Goal: Transaction & Acquisition: Purchase product/service

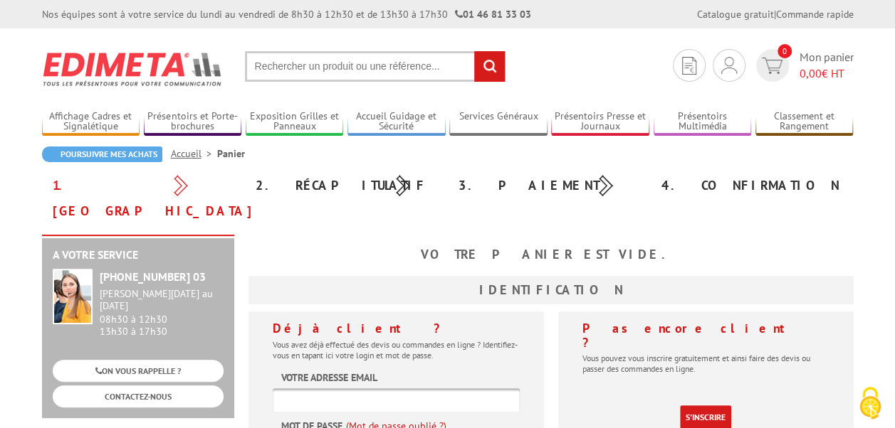
type input "christophe.grussin@neoma-bs.fr"
click at [307, 61] on input "text" at bounding box center [375, 66] width 260 height 31
click at [280, 73] on input "text" at bounding box center [375, 66] width 260 height 31
click at [269, 68] on input "text" at bounding box center [375, 66] width 260 height 31
click at [487, 64] on input "rechercher" at bounding box center [489, 66] width 31 height 31
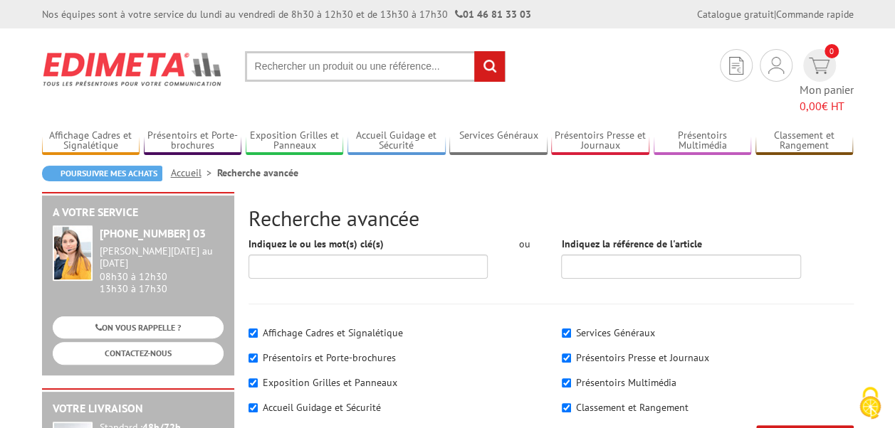
click at [326, 68] on input "text" at bounding box center [375, 66] width 260 height 31
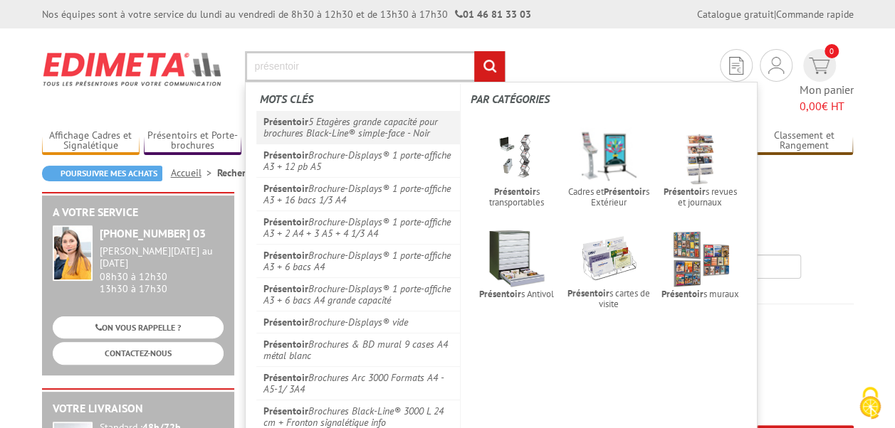
type input "présentoir"
click at [344, 133] on link "Présentoir 5 Etagères grande capacité pour brochures Black-Line® simple-face - …" at bounding box center [358, 127] width 204 height 33
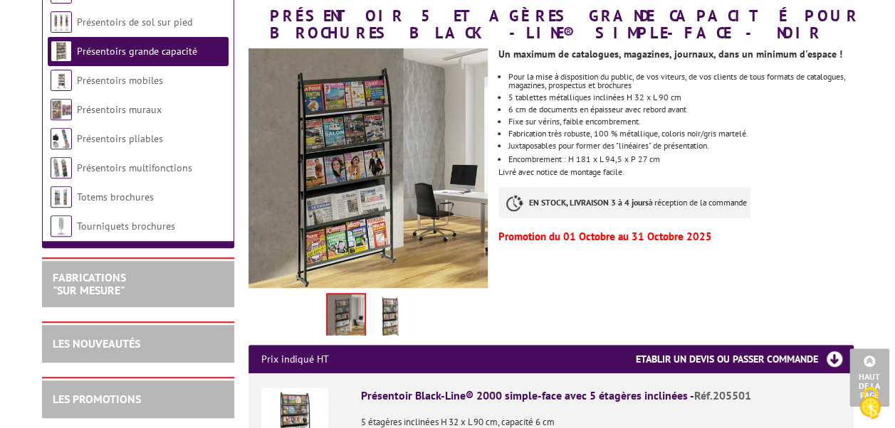
scroll to position [213, 0]
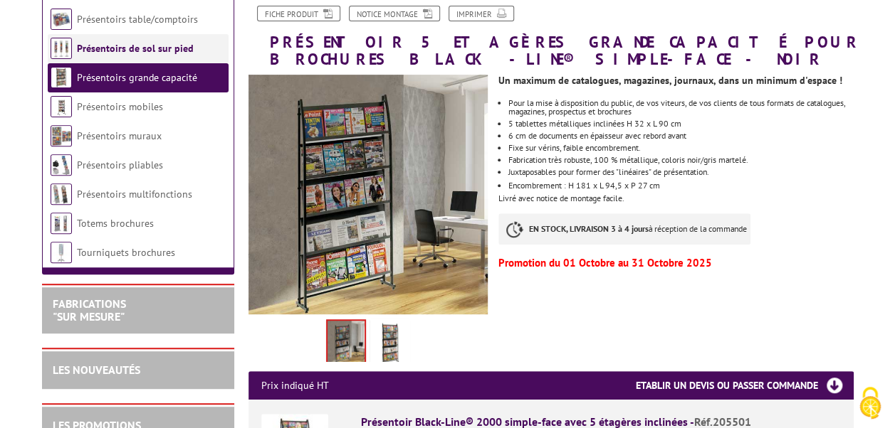
click at [102, 50] on link "Présentoirs de sol sur pied" at bounding box center [135, 48] width 117 height 13
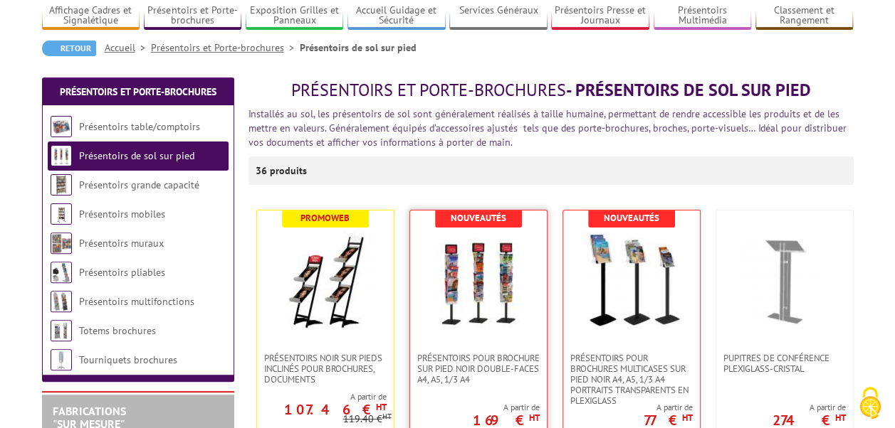
scroll to position [142, 0]
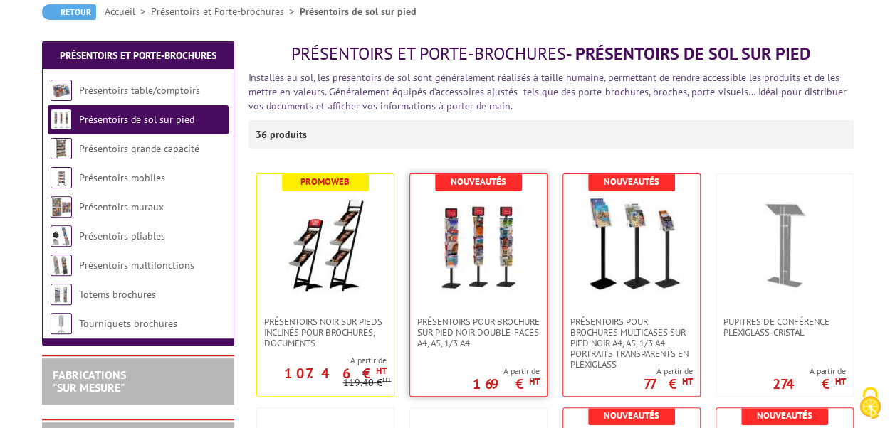
click at [438, 252] on img at bounding box center [478, 246] width 100 height 100
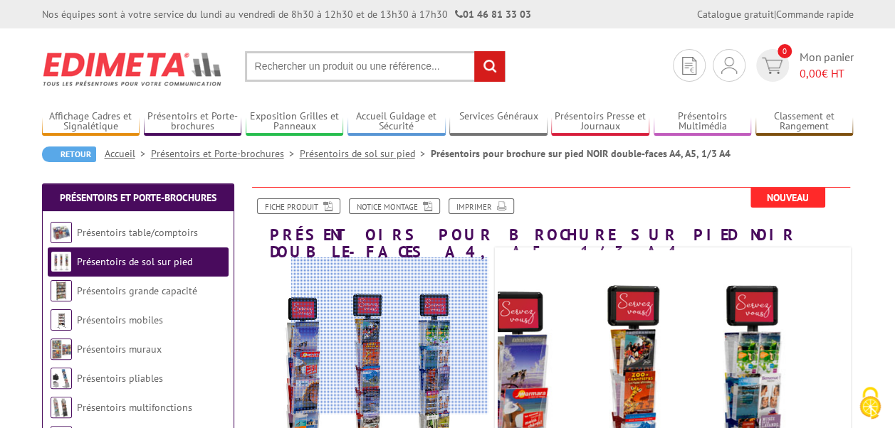
click at [433, 336] on div at bounding box center [389, 336] width 196 height 157
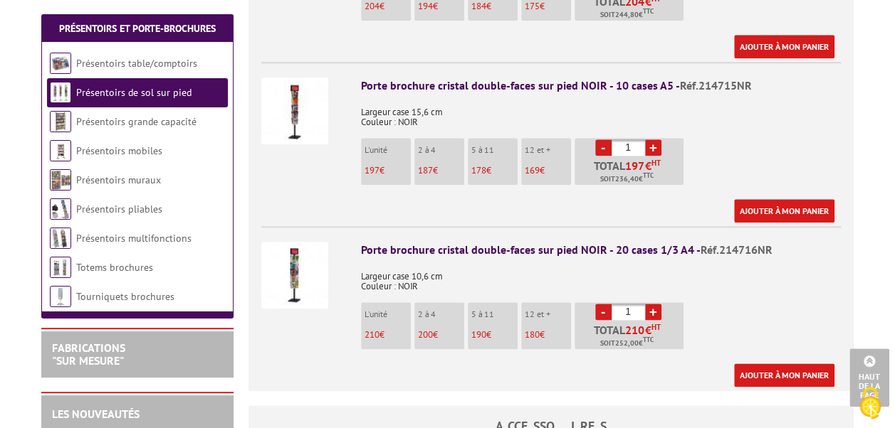
scroll to position [712, 0]
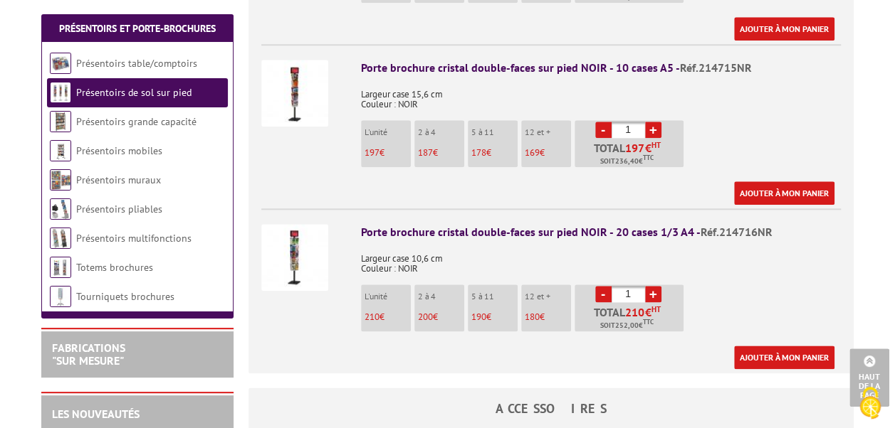
click at [292, 240] on img at bounding box center [294, 257] width 67 height 67
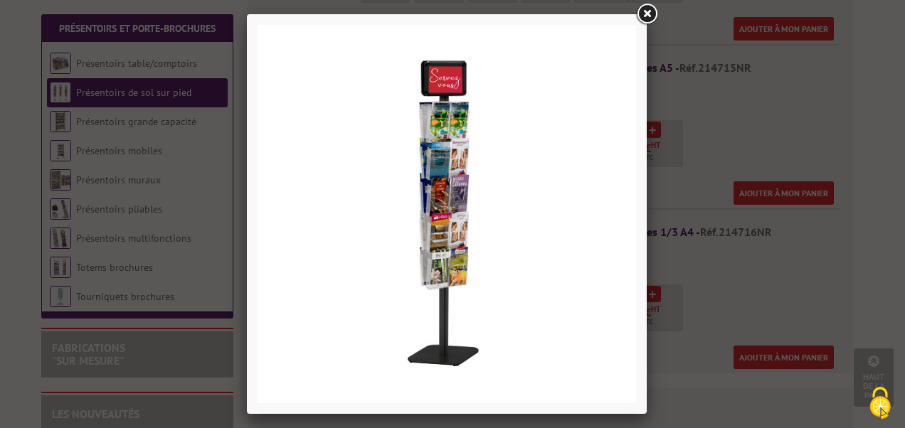
click at [649, 13] on link at bounding box center [647, 14] width 26 height 26
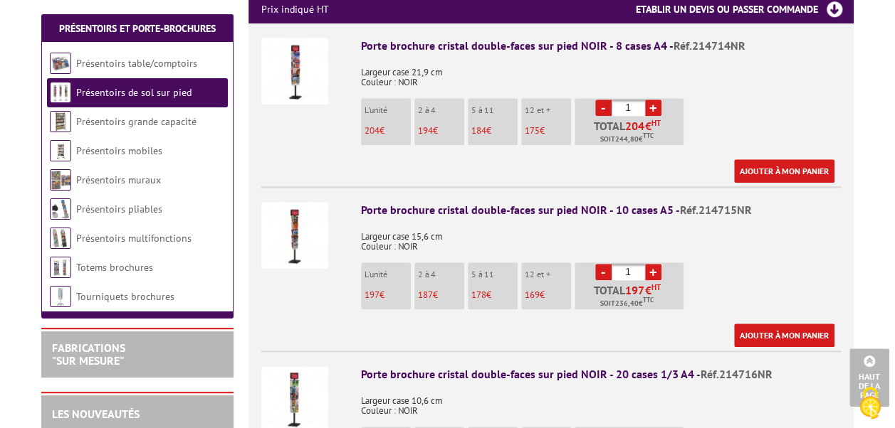
scroll to position [640, 0]
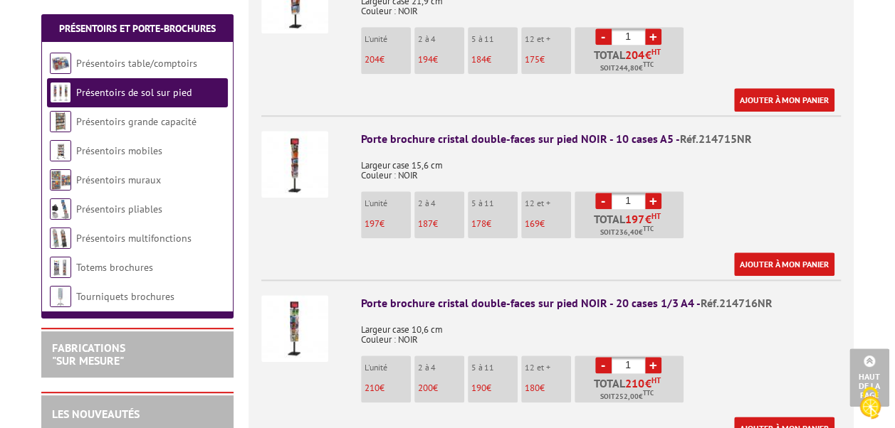
click at [295, 312] on img at bounding box center [294, 328] width 67 height 67
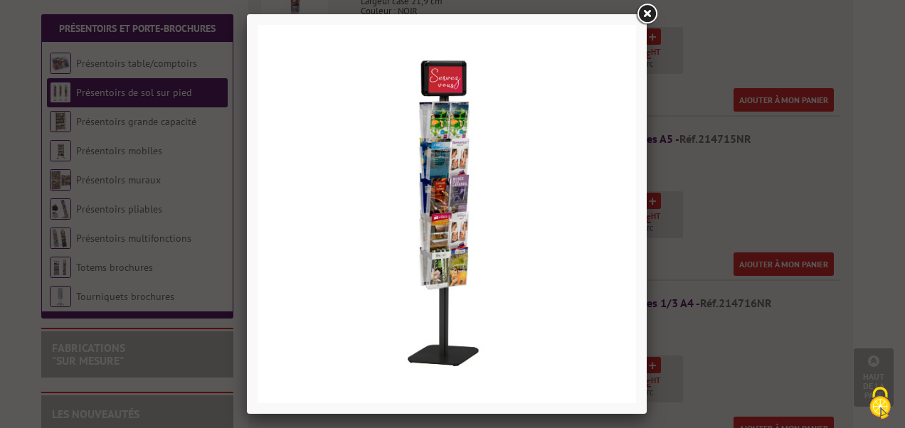
click at [648, 11] on link at bounding box center [647, 14] width 26 height 26
